Goal: Find contact information: Find contact information

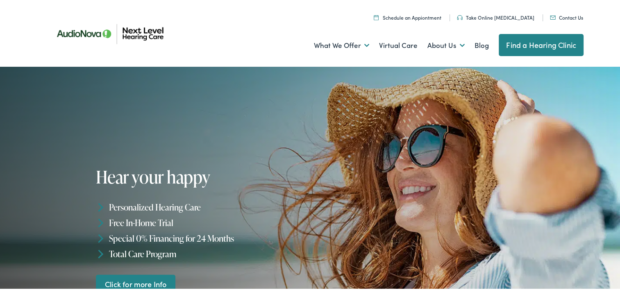
click at [537, 45] on link "Find a Hearing Clinic" at bounding box center [541, 44] width 85 height 22
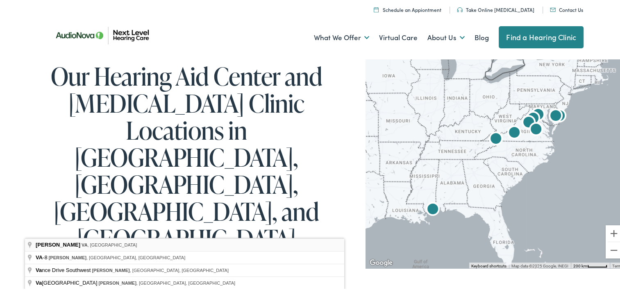
type input "[GEOGRAPHIC_DATA], [GEOGRAPHIC_DATA], [GEOGRAPHIC_DATA]"
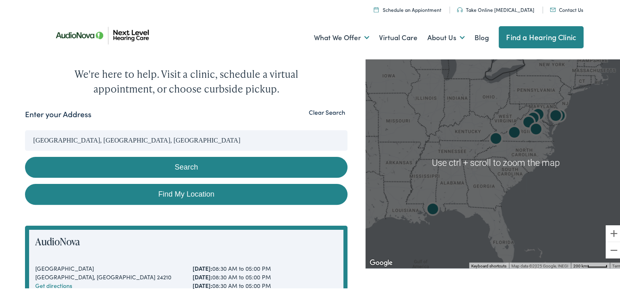
scroll to position [205, 0]
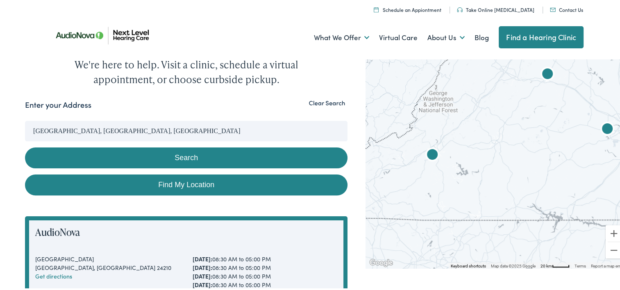
drag, startPoint x: 496, startPoint y: 116, endPoint x: 524, endPoint y: 264, distance: 151.0
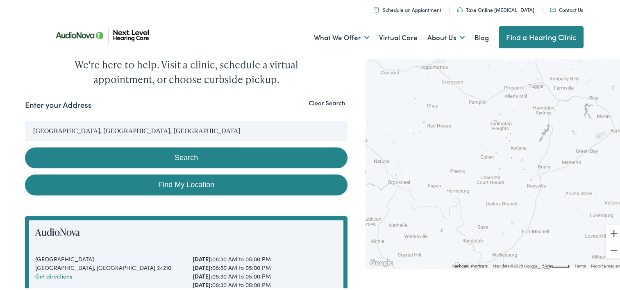
drag, startPoint x: 524, startPoint y: 175, endPoint x: 448, endPoint y: 261, distance: 114.3
click at [454, 264] on div "Use ctrl + scroll to zoom the map Keyboard shortcuts Map Data Map data ©2025 Go…" at bounding box center [495, 161] width 261 height 212
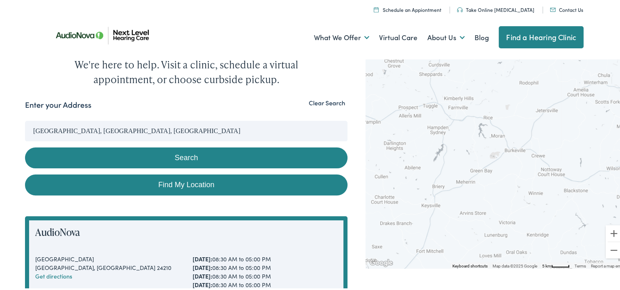
drag, startPoint x: 474, startPoint y: 199, endPoint x: 387, endPoint y: 203, distance: 87.0
click at [387, 203] on div at bounding box center [495, 161] width 261 height 212
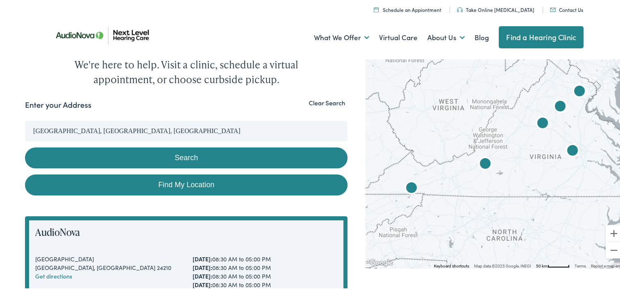
drag, startPoint x: 429, startPoint y: 170, endPoint x: 506, endPoint y: 166, distance: 77.2
click at [506, 166] on div at bounding box center [495, 161] width 261 height 212
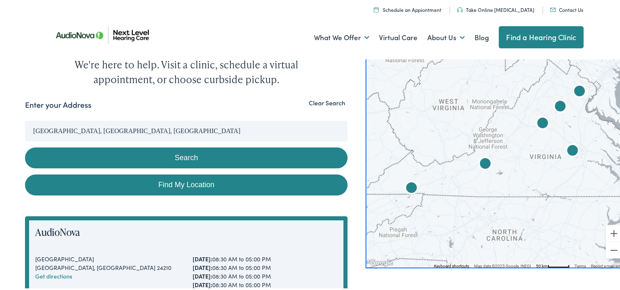
click at [481, 161] on img "Next Level Hearing Care by AudioNova" at bounding box center [485, 164] width 20 height 20
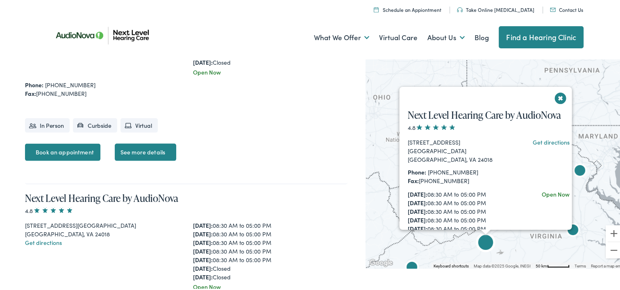
scroll to position [1725, 0]
drag, startPoint x: 84, startPoint y: 188, endPoint x: 44, endPoint y: 190, distance: 39.4
copy link "[PHONE_NUMBER]"
click at [565, 9] on link "Contact Us" at bounding box center [566, 8] width 33 height 7
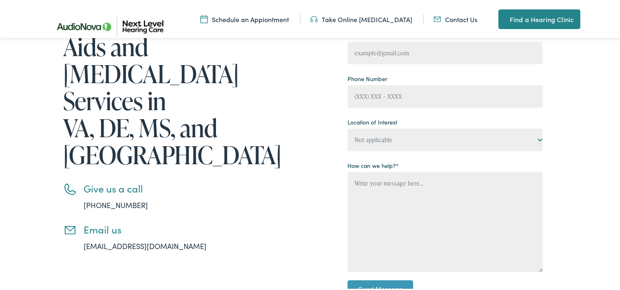
scroll to position [164, 0]
